Goal: Information Seeking & Learning: Understand process/instructions

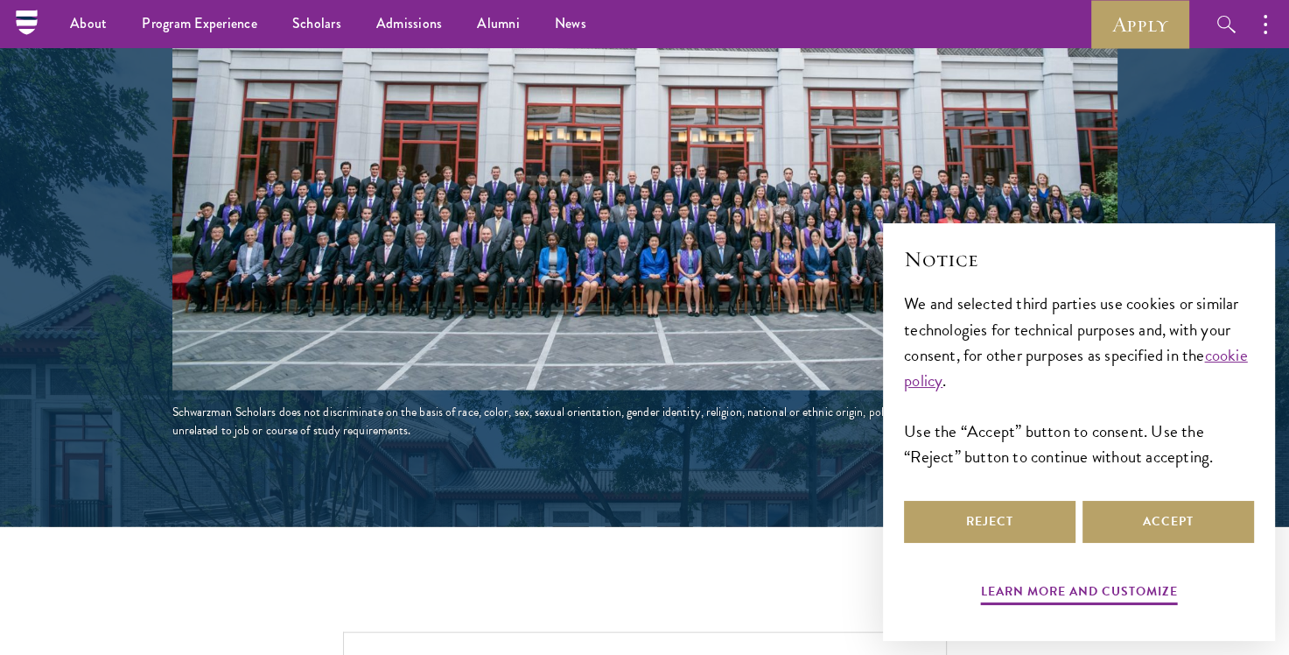
scroll to position [3326, 0]
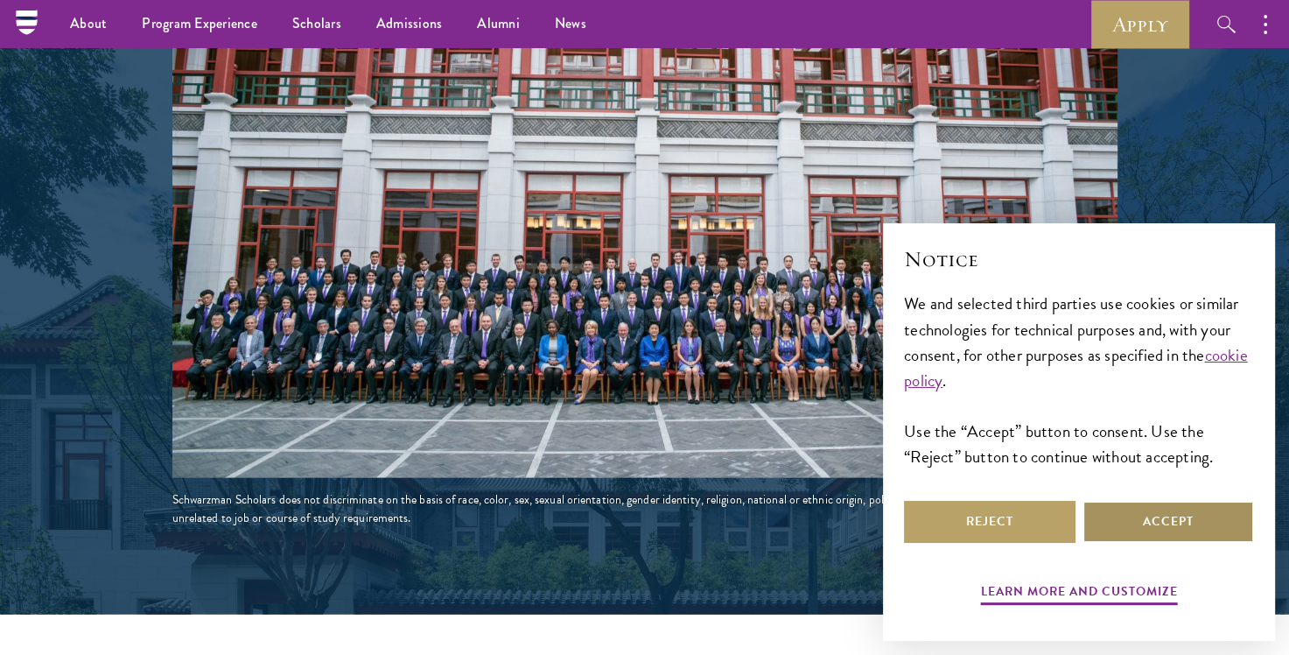
click at [1124, 522] on button "Accept" at bounding box center [1169, 522] width 172 height 42
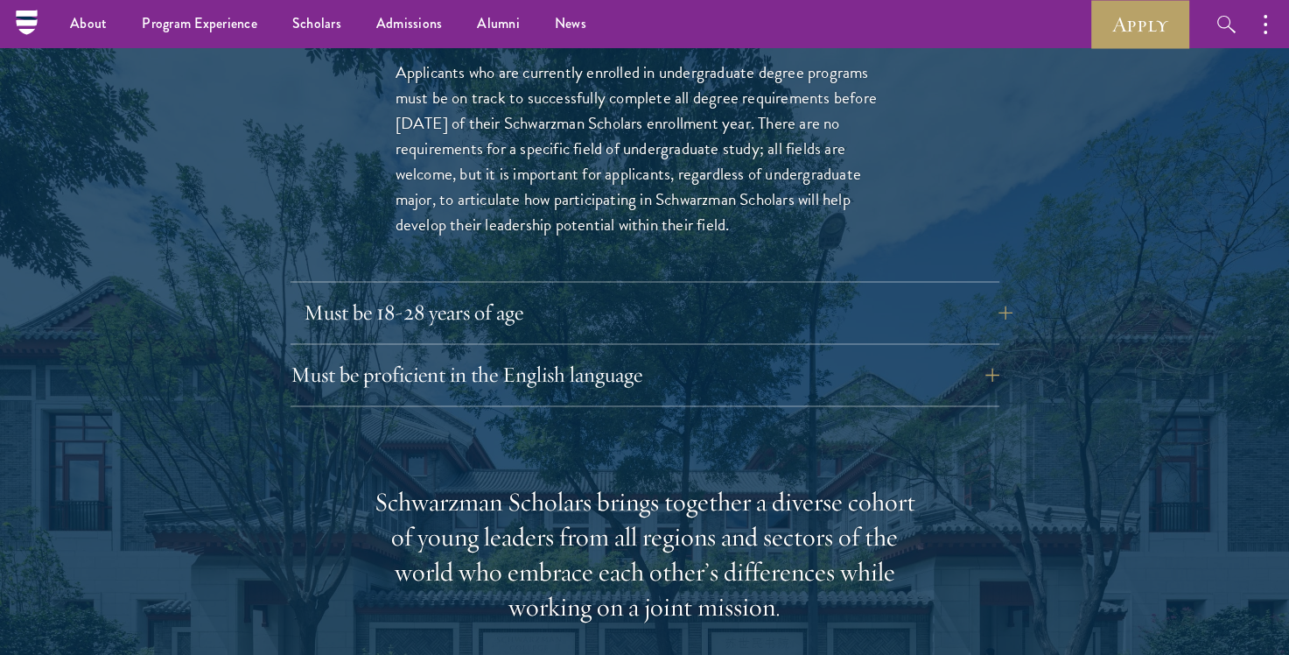
scroll to position [2538, 0]
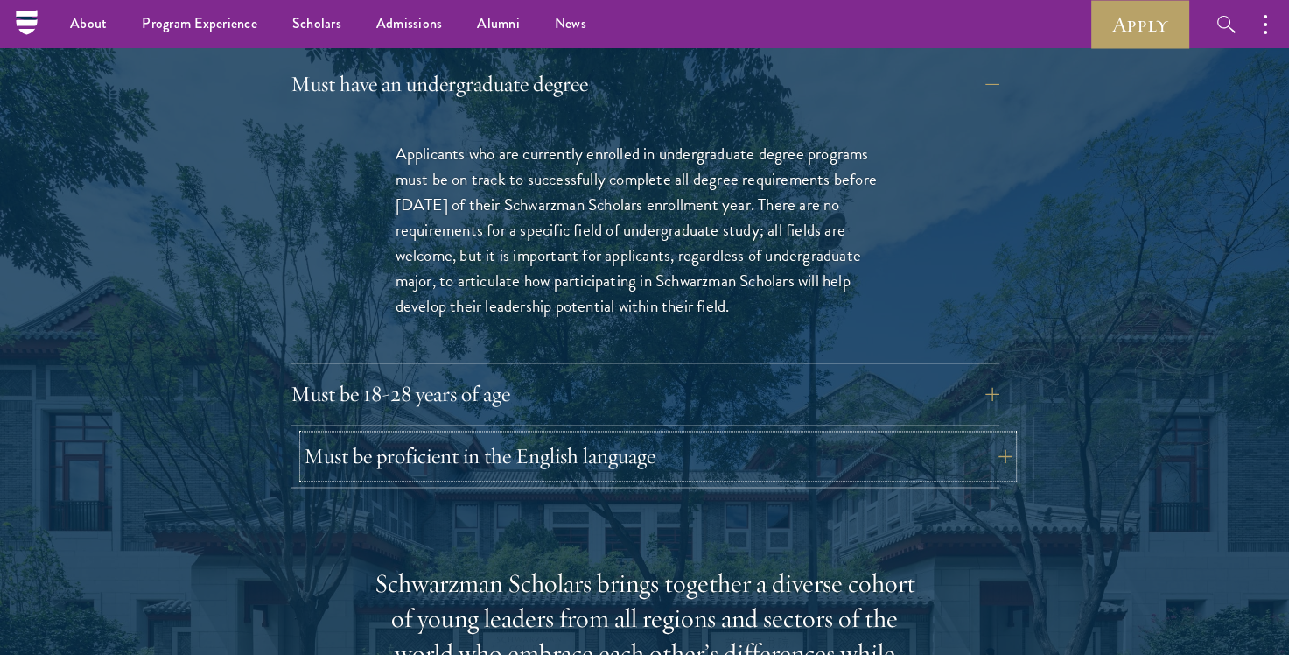
click at [473, 435] on button "Must be proficient in the English language" at bounding box center [658, 456] width 709 height 42
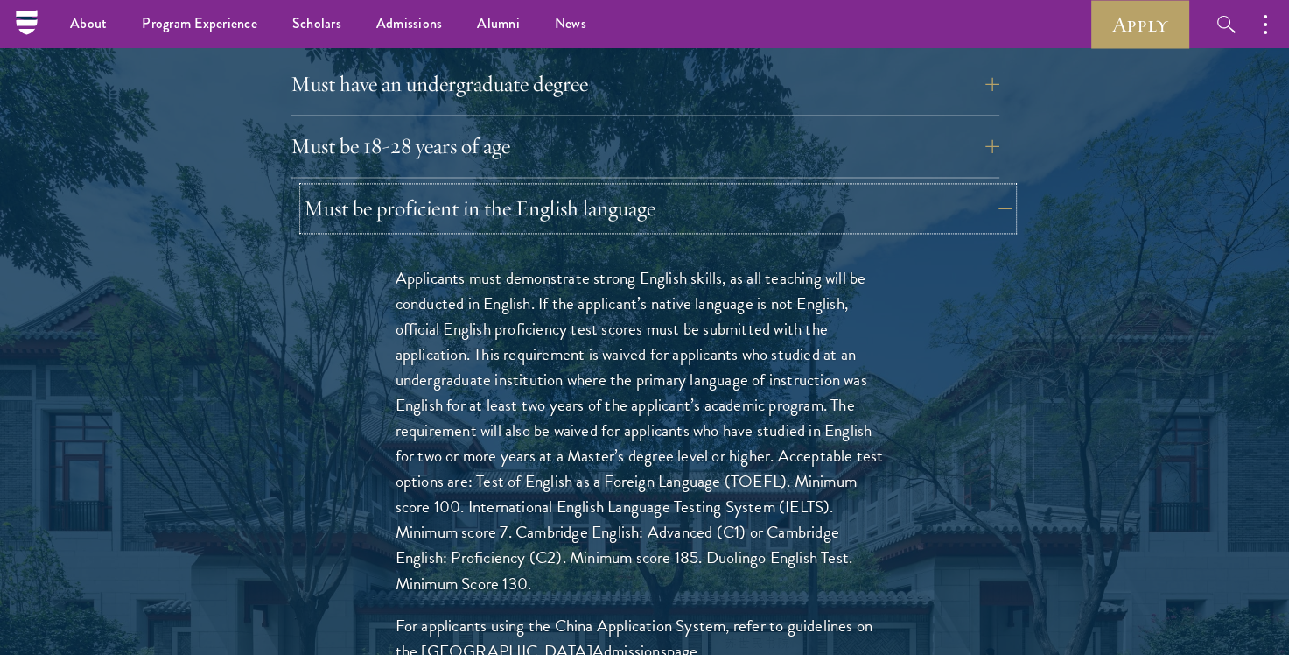
drag, startPoint x: 305, startPoint y: 167, endPoint x: 466, endPoint y: 175, distance: 161.2
click at [466, 187] on button "Must be proficient in the English language" at bounding box center [658, 208] width 709 height 42
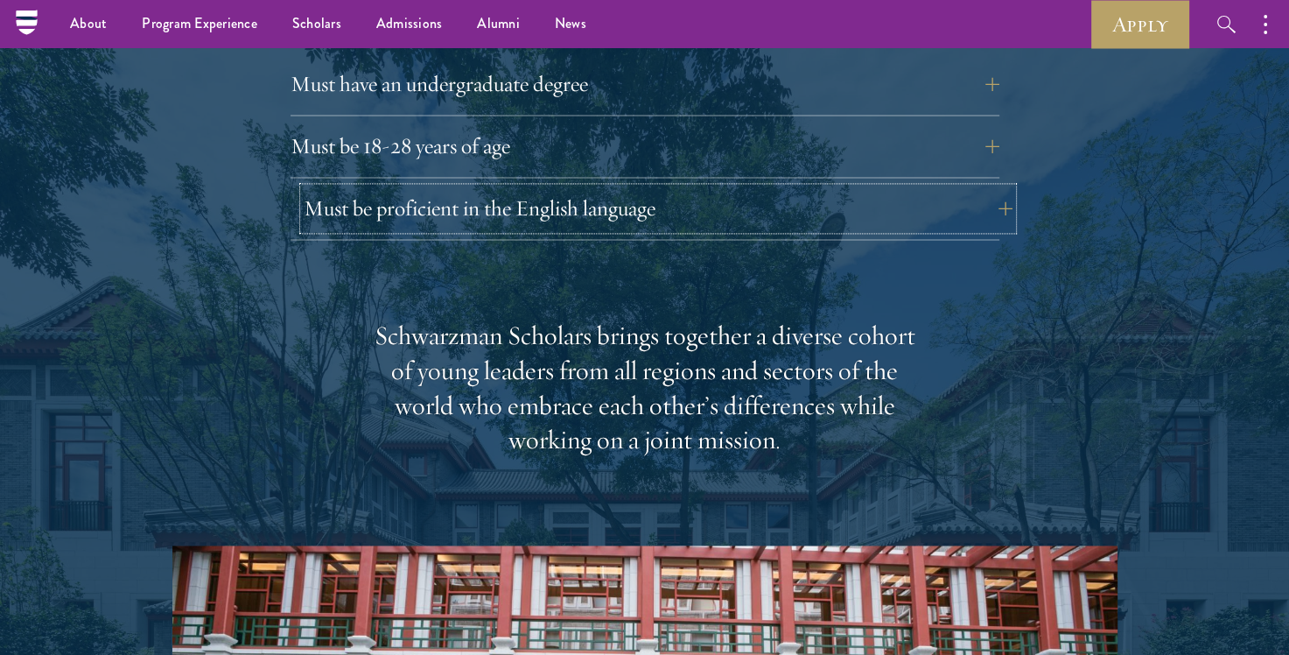
click at [406, 187] on button "Must be proficient in the English language" at bounding box center [658, 208] width 709 height 42
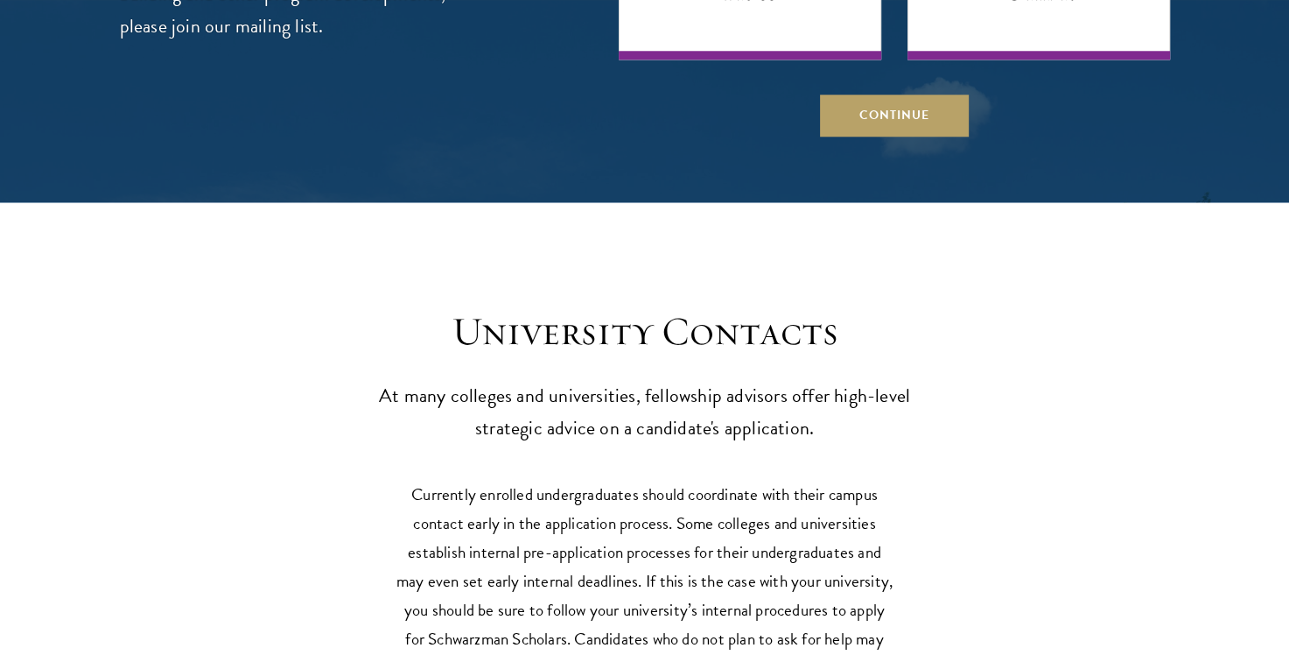
scroll to position [8664, 0]
